Goal: Find specific page/section: Find specific page/section

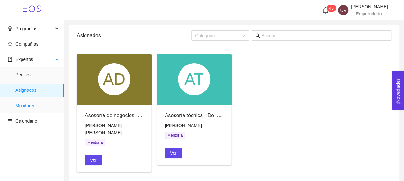
click at [21, 107] on span "Monitoreo" at bounding box center [36, 105] width 43 height 13
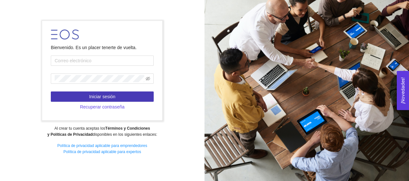
type input "[EMAIL_ADDRESS][DOMAIN_NAME]"
click at [96, 101] on button "Iniciar sesión" at bounding box center [102, 97] width 103 height 10
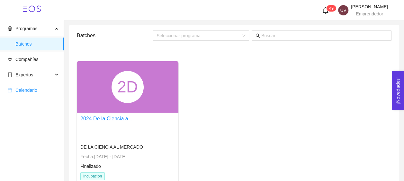
click at [43, 94] on span "Calendario" at bounding box center [33, 90] width 51 height 13
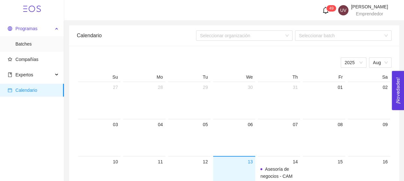
click at [20, 35] on span "Programas" at bounding box center [30, 28] width 45 height 13
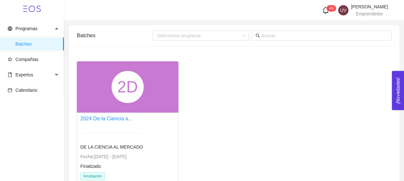
click at [133, 142] on div "DE LA CIENCIA AL MERCADO Fecha: [DATE] - [DATE] Finalizado Incubación" at bounding box center [111, 161] width 63 height 73
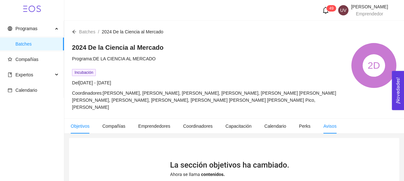
click at [328, 125] on span "Avisos" at bounding box center [329, 126] width 13 height 5
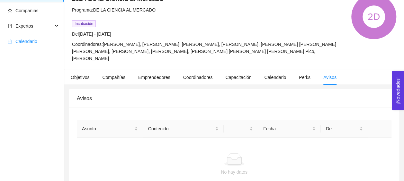
scroll to position [39, 0]
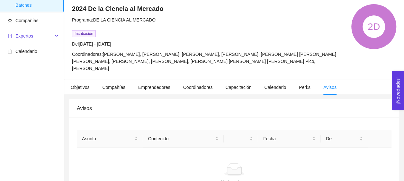
click at [51, 32] on span "Expertos" at bounding box center [30, 36] width 45 height 13
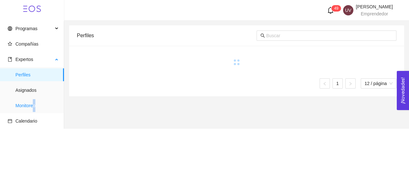
click at [35, 106] on span "Monitoreo" at bounding box center [36, 105] width 43 height 13
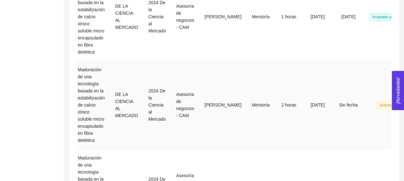
scroll to position [0, 28]
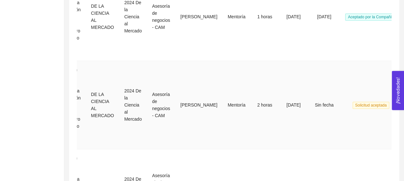
drag, startPoint x: 337, startPoint y: 135, endPoint x: 388, endPoint y: 133, distance: 50.8
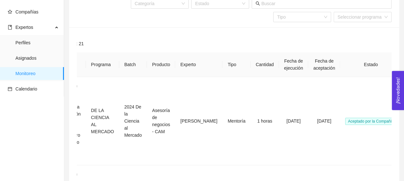
scroll to position [0, 0]
